Goal: Communication & Community: Answer question/provide support

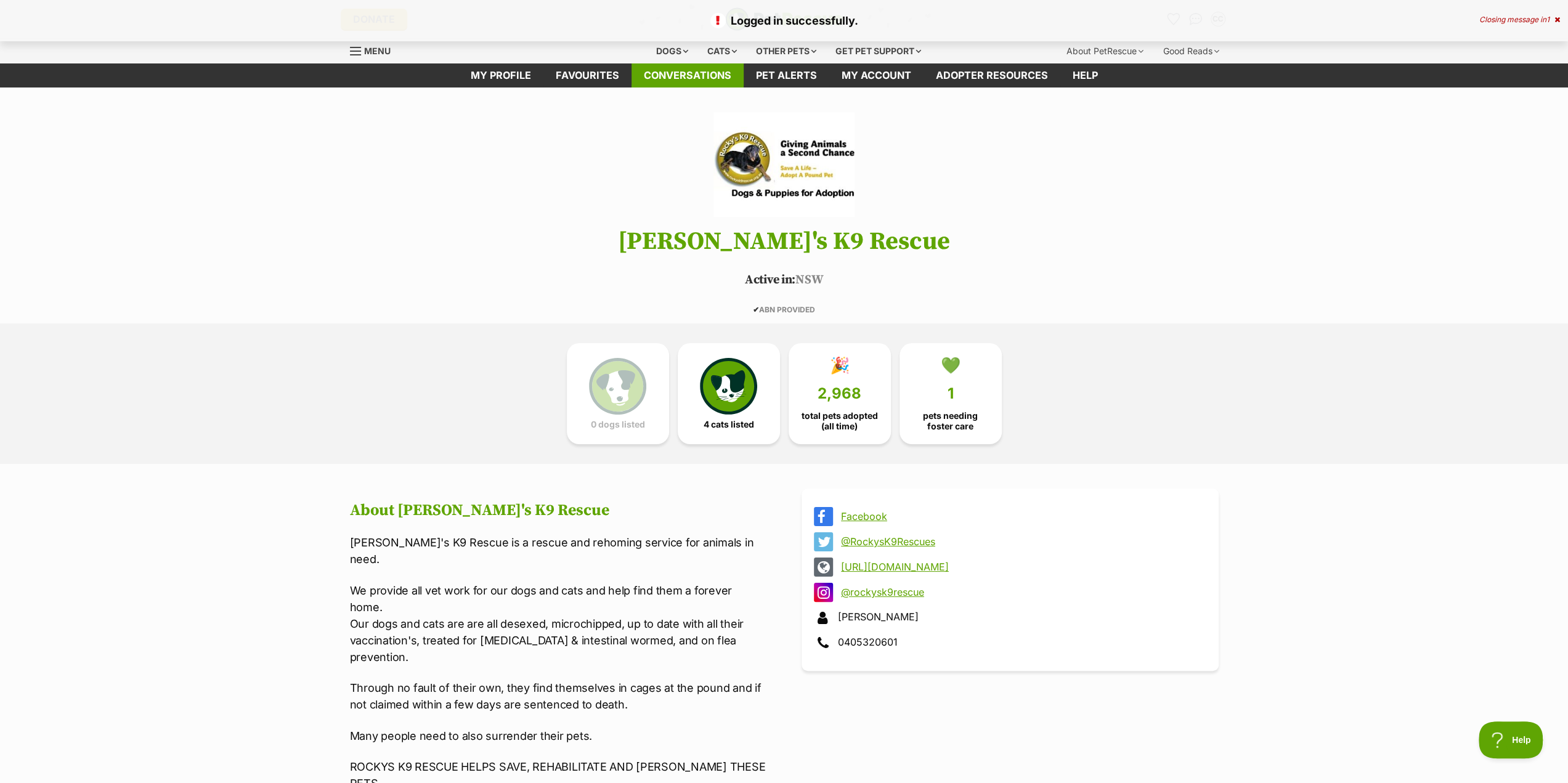
click at [668, 77] on link "Conversations" at bounding box center [688, 76] width 112 height 24
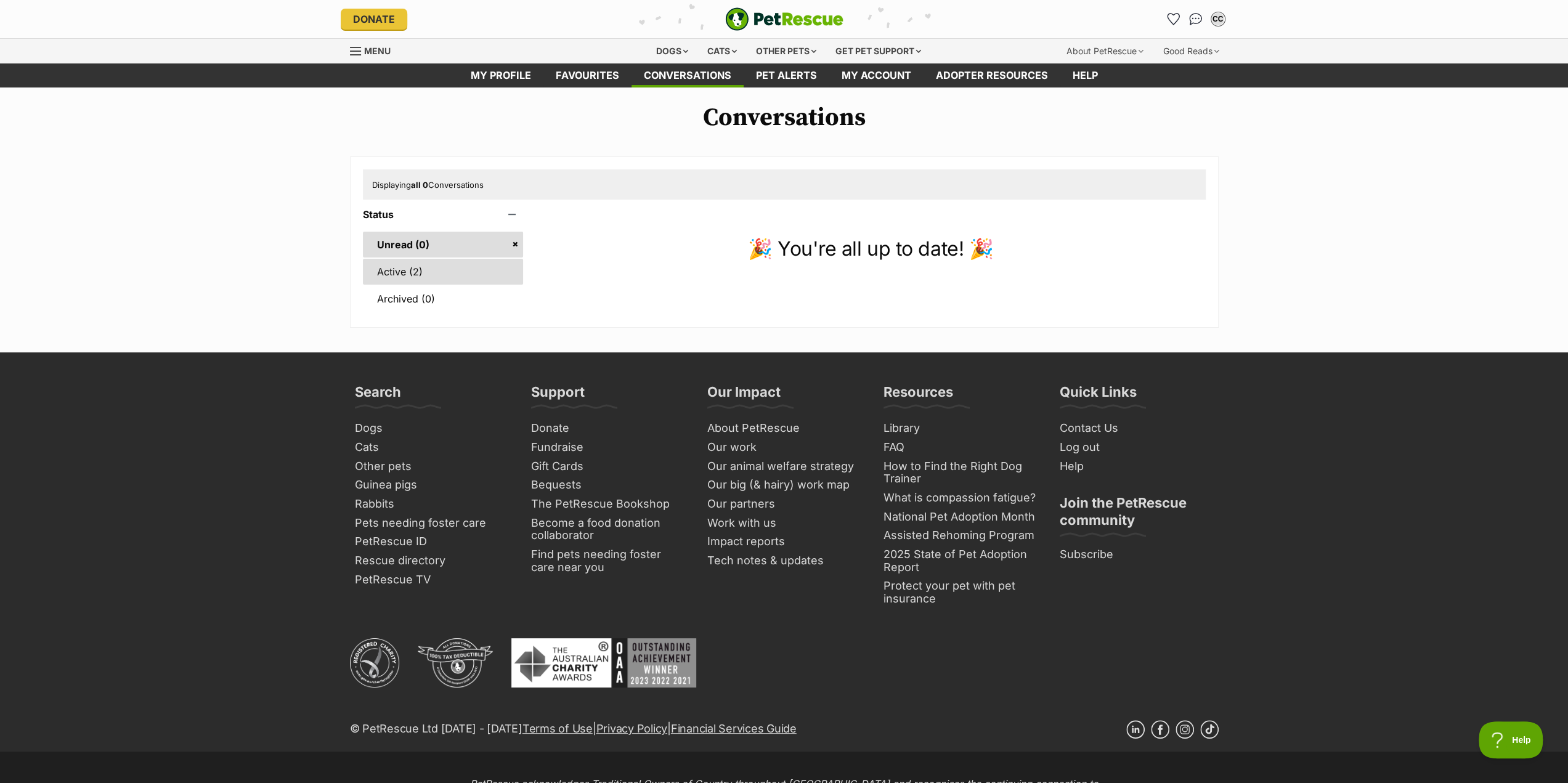
click at [389, 276] on link "Active (2)" at bounding box center [443, 272] width 161 height 26
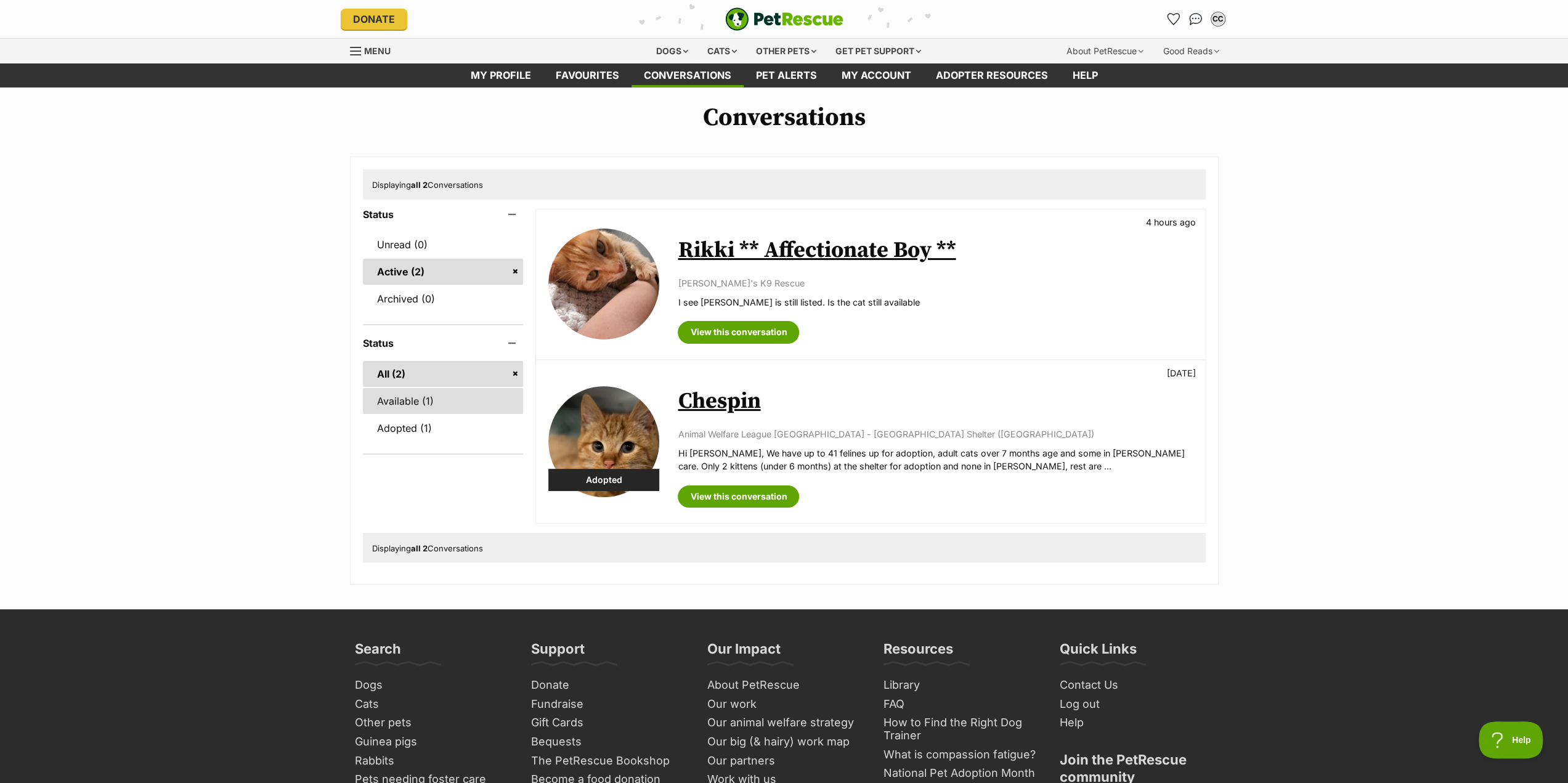
click at [397, 404] on link "Available (1)" at bounding box center [443, 401] width 161 height 26
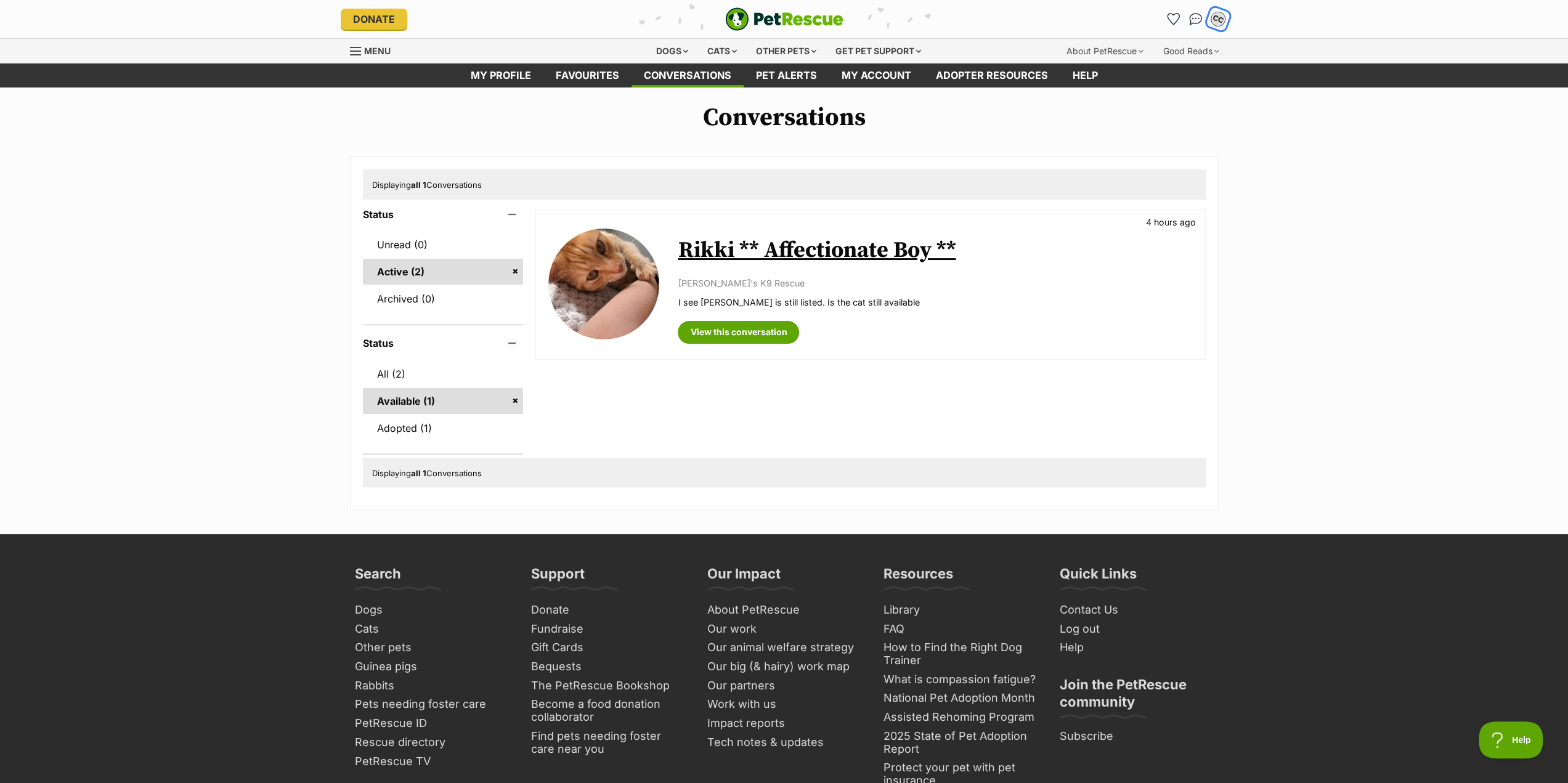
click at [1217, 18] on div "CC" at bounding box center [1218, 19] width 16 height 16
click at [1133, 76] on link "Log out" at bounding box center [1135, 73] width 26 height 10
